Goal: Communication & Community: Answer question/provide support

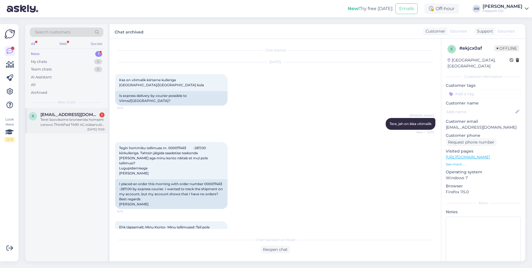
scroll to position [284, 0]
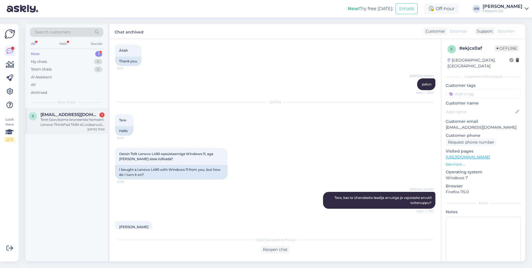
click at [74, 119] on div "Tere! Sooviksime broneerida homseni Lenovo ThinkPad T490 4G sülearvuti. Tuleksi…" at bounding box center [72, 122] width 64 height 10
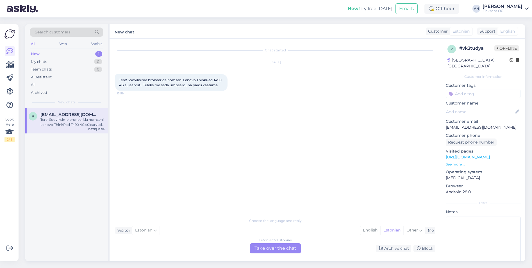
click at [485, 154] on link "[URL][DOMAIN_NAME]" at bounding box center [467, 156] width 44 height 5
click at [278, 155] on div "Chat started [DATE] Tere! Sooviksime broneerida homseni Lenovo ThinkPad T490 4G…" at bounding box center [277, 126] width 325 height 165
click at [472, 154] on link "[URL][DOMAIN_NAME]" at bounding box center [467, 156] width 44 height 5
click at [288, 250] on div "Estonian to Estonian Take over the chat" at bounding box center [275, 248] width 51 height 10
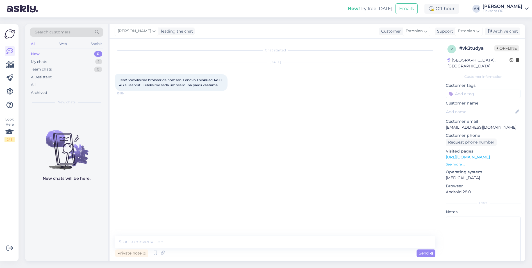
click at [195, 248] on div "Private note Send" at bounding box center [275, 253] width 320 height 11
click at [202, 239] on textarea at bounding box center [275, 242] width 320 height 12
type textarea "Tere"
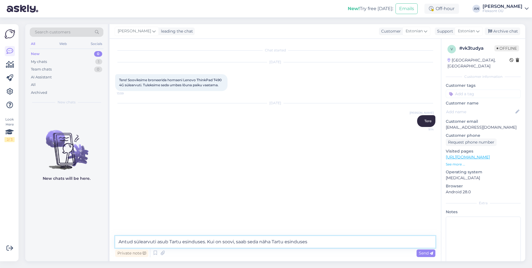
type textarea "Antud sülearvuti asub Tartu esinduses. Kui on soovi, saab seda näha Tartu esind…"
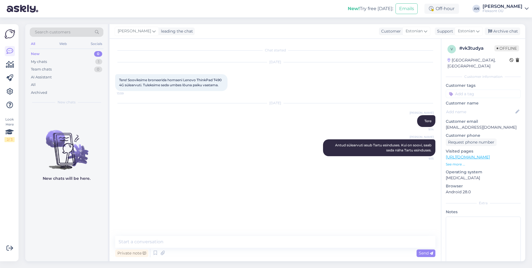
click at [188, 127] on div "[DATE] [PERSON_NAME] Tere 9:14" at bounding box center [275, 115] width 320 height 36
click at [495, 154] on p "[URL][DOMAIN_NAME]" at bounding box center [482, 157] width 75 height 6
click at [490, 154] on link "[URL][DOMAIN_NAME]" at bounding box center [467, 156] width 44 height 5
click at [46, 61] on div "My chats" at bounding box center [39, 62] width 16 height 6
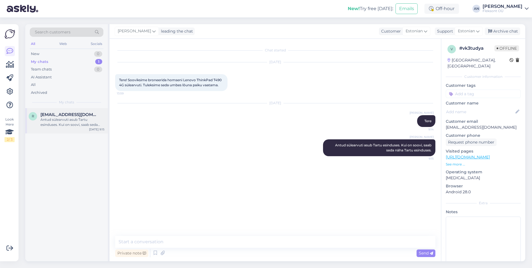
click at [59, 126] on div "Antud sülearvuti asub Tartu esinduses. Kui on soovi, saab seda näha Tartu esind…" at bounding box center [72, 122] width 64 height 10
click at [503, 30] on div "Archive chat" at bounding box center [501, 32] width 35 height 8
